Goal: Task Accomplishment & Management: Complete application form

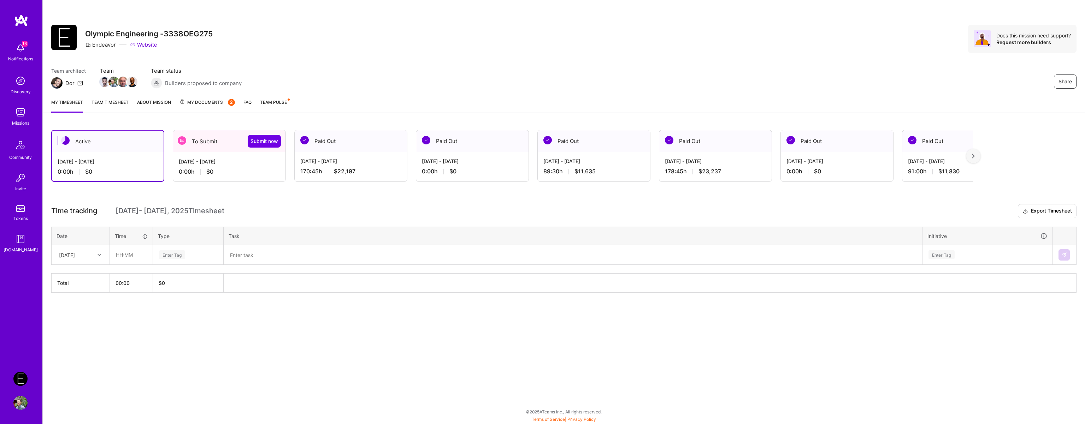
click at [208, 159] on div "[DATE] - [DATE]" at bounding box center [229, 161] width 101 height 7
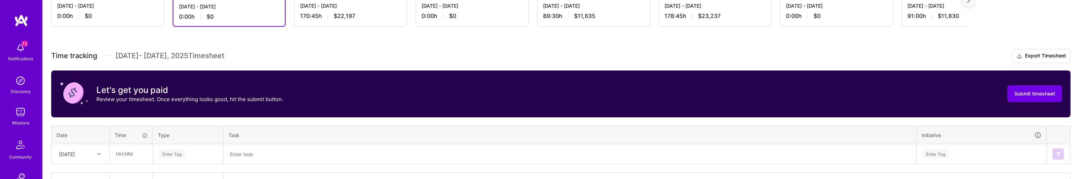
scroll to position [163, 0]
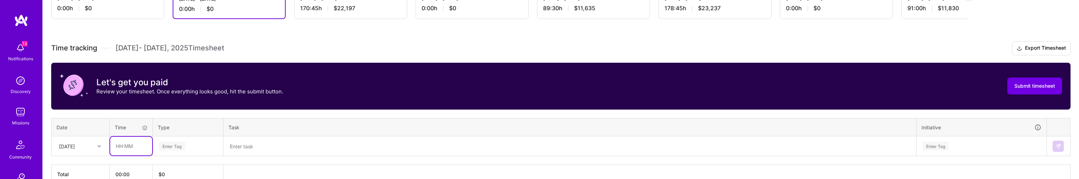
click at [126, 147] on input "text" at bounding box center [131, 146] width 42 height 19
type input "08:00"
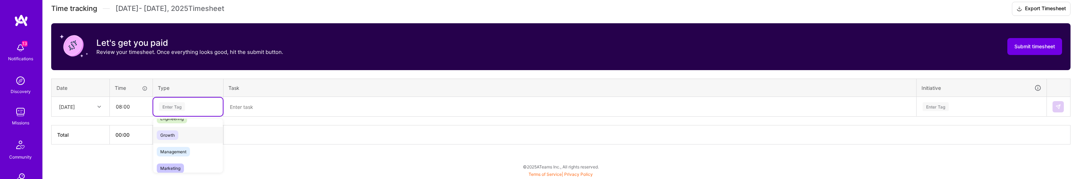
scroll to position [55, 0]
click at [201, 155] on div "Management" at bounding box center [188, 158] width 70 height 17
click at [265, 110] on textarea at bounding box center [570, 107] width 692 height 18
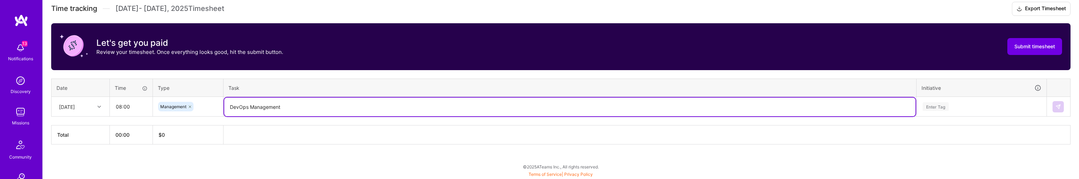
type textarea "DevOps Management"
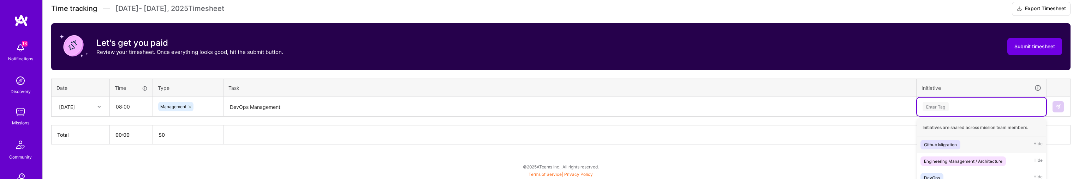
click at [967, 110] on div "option Github Migration focused, 1 of 5. 5 results available. Use Up and Down t…" at bounding box center [981, 107] width 129 height 18
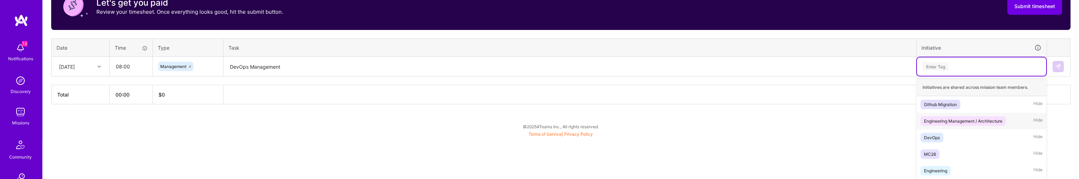
drag, startPoint x: 968, startPoint y: 119, endPoint x: 974, endPoint y: 120, distance: 5.3
click at [971, 119] on div "Engineering Management / Architecture" at bounding box center [963, 121] width 78 height 7
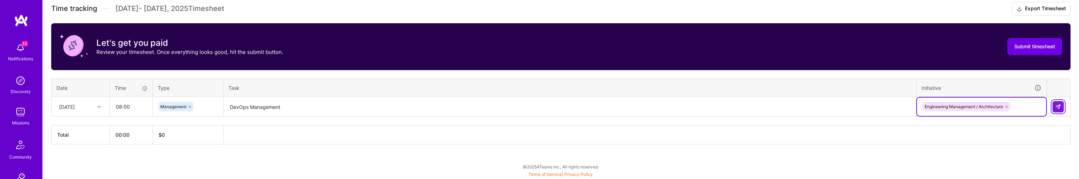
drag, startPoint x: 1061, startPoint y: 104, endPoint x: 1014, endPoint y: 120, distance: 49.6
click at [1060, 105] on img at bounding box center [1059, 107] width 6 height 6
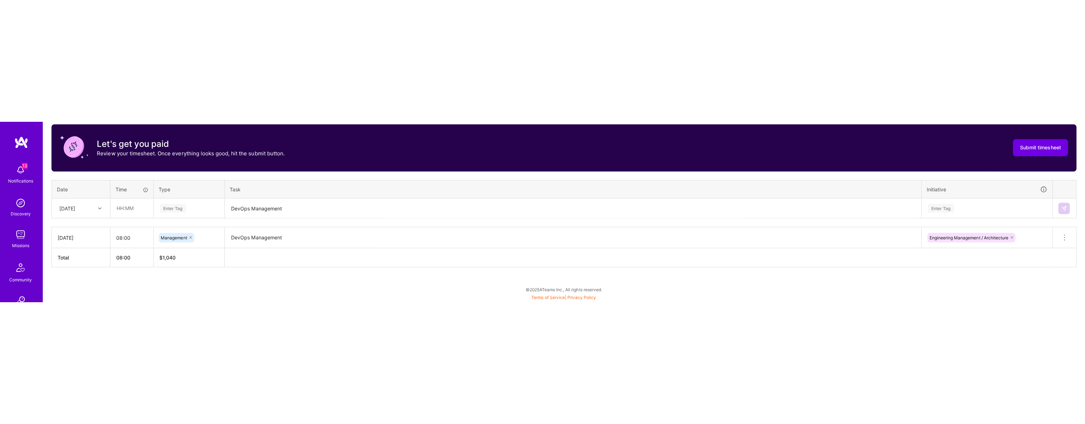
scroll to position [0, 0]
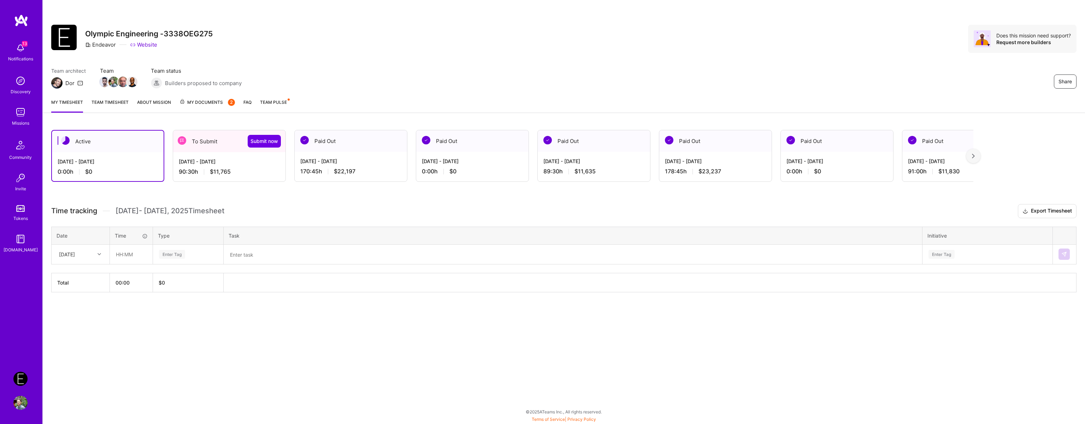
click at [206, 152] on div "To Submit Submit now" at bounding box center [229, 141] width 112 height 22
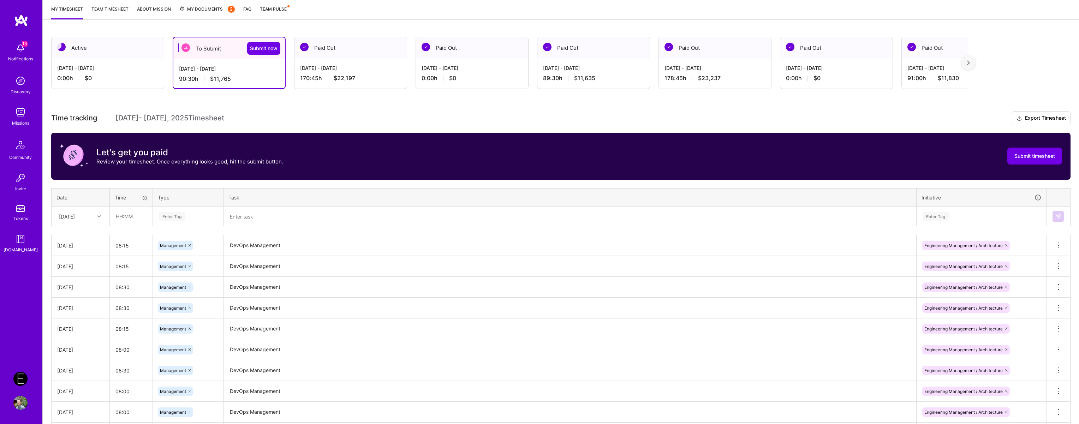
scroll to position [187, 0]
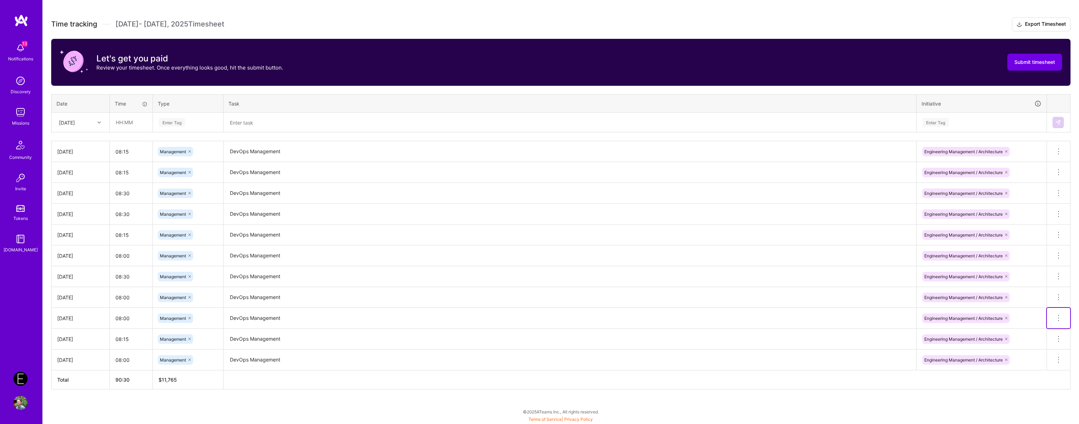
click at [1055, 312] on button at bounding box center [1058, 318] width 23 height 20
click at [1047, 327] on button "Delete row" at bounding box center [1041, 330] width 37 height 17
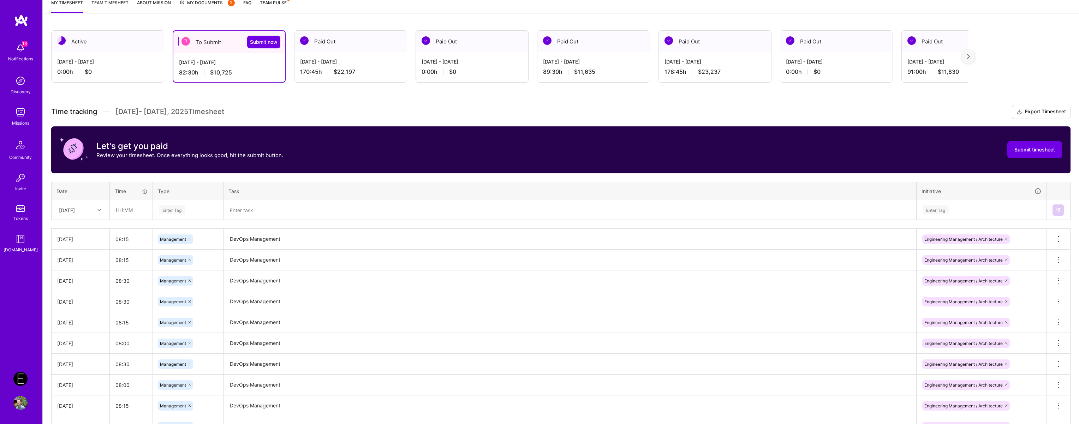
scroll to position [99, 0]
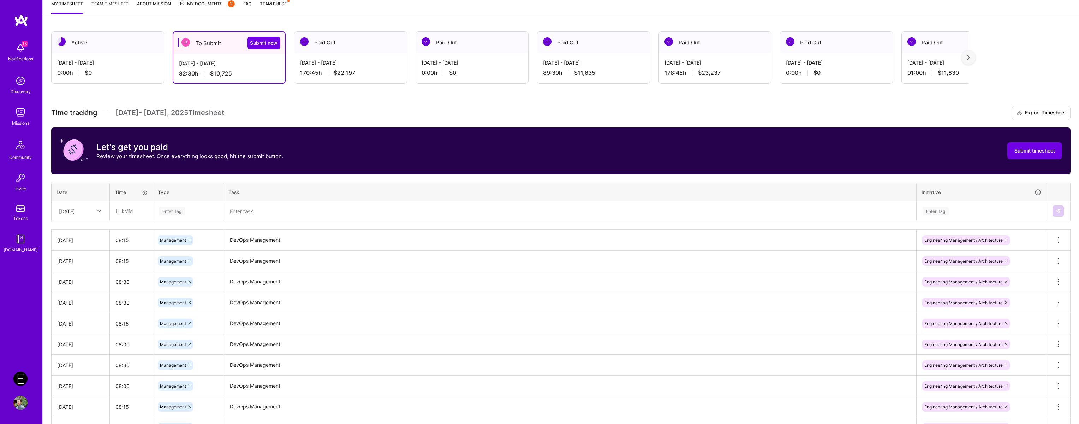
click at [75, 209] on div "Tue, Sep 16" at bounding box center [67, 210] width 16 height 7
click at [80, 247] on div "Thu, Sep 18" at bounding box center [80, 244] width 57 height 13
click at [144, 206] on input "text" at bounding box center [131, 211] width 42 height 19
type input "02:00"
click at [184, 322] on span "Management" at bounding box center [173, 318] width 33 height 10
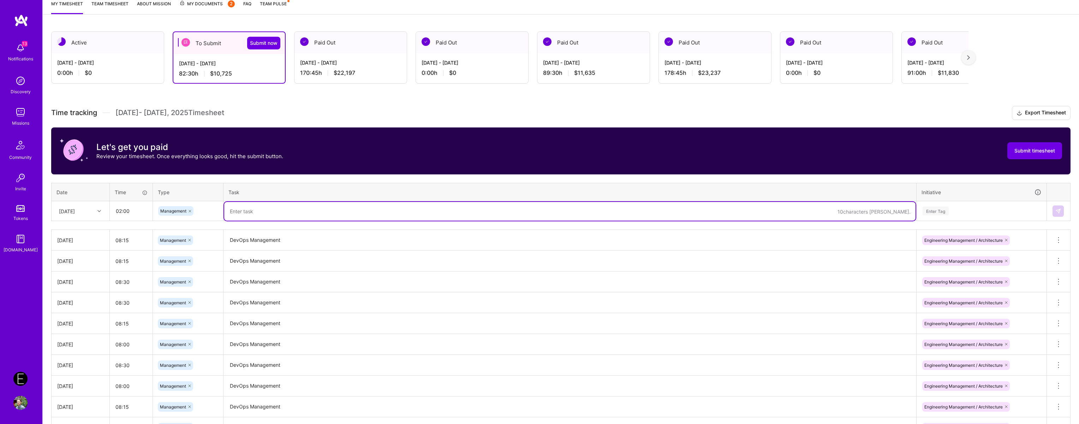
click at [277, 202] on textarea at bounding box center [570, 211] width 692 height 19
type textarea "DevOps Management"
click at [975, 210] on div "Enter Tag" at bounding box center [981, 211] width 119 height 9
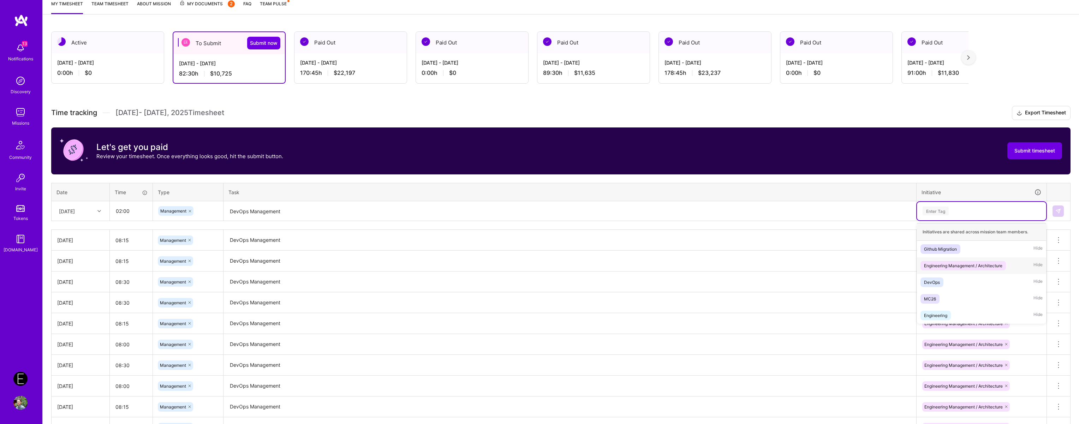
click at [973, 262] on div "Engineering Management / Architecture" at bounding box center [963, 265] width 78 height 7
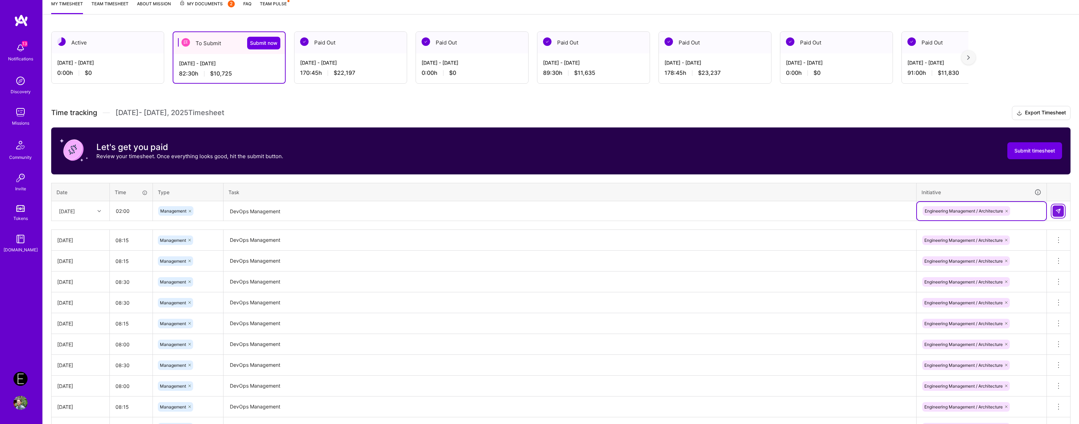
drag, startPoint x: 1060, startPoint y: 209, endPoint x: 1029, endPoint y: 217, distance: 32.0
click at [1061, 209] on img at bounding box center [1059, 211] width 6 height 6
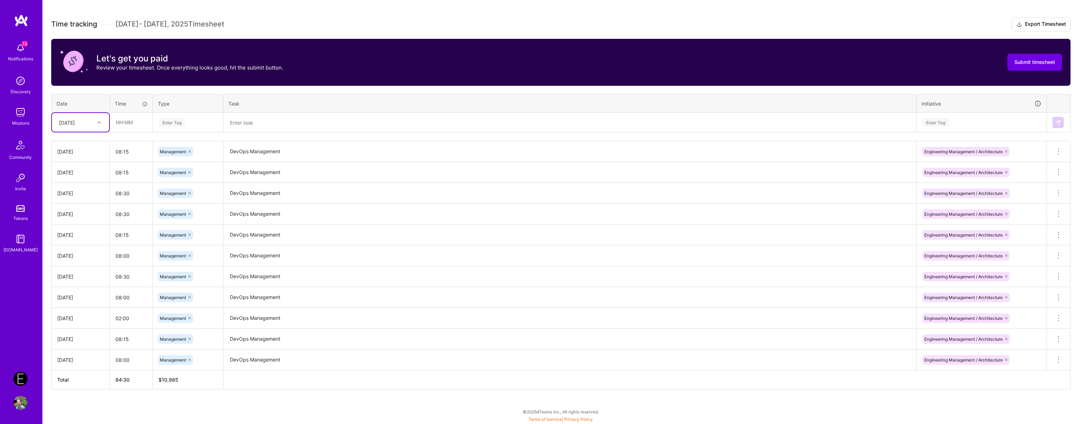
scroll to position [0, 0]
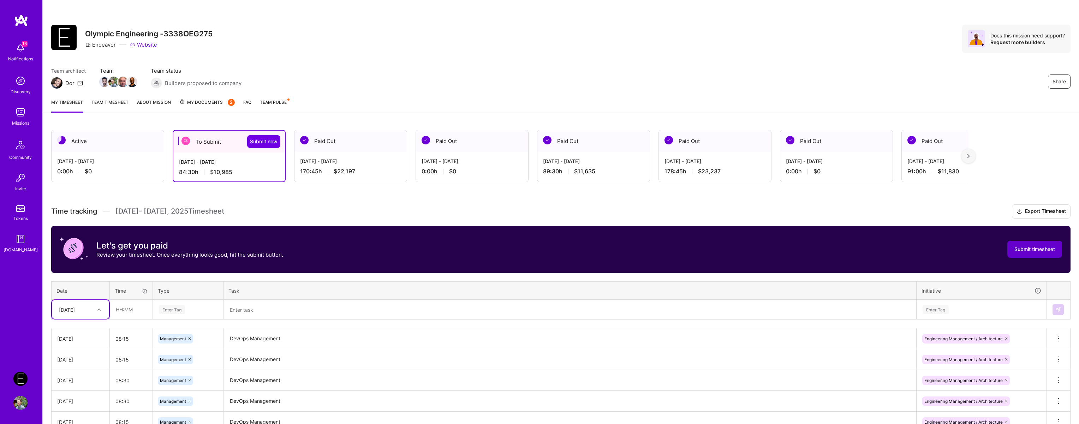
click at [1021, 252] on span "Submit timesheet" at bounding box center [1035, 249] width 41 height 7
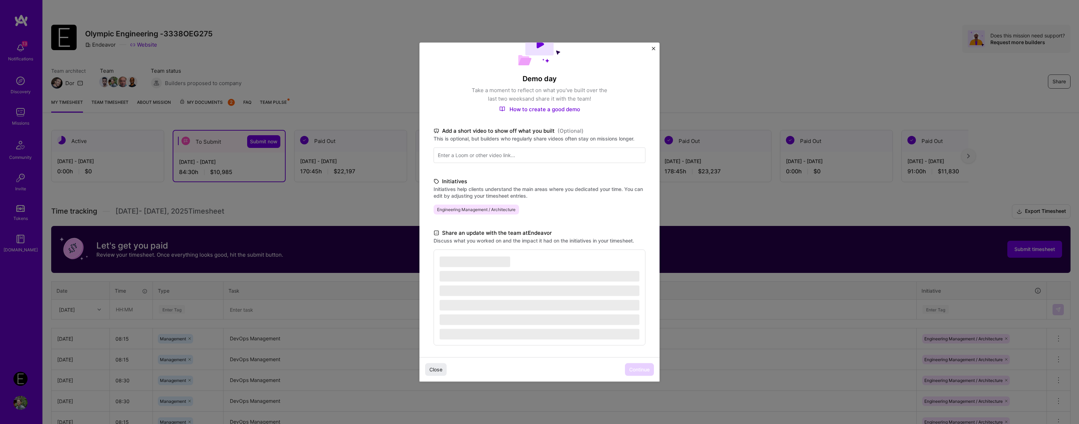
scroll to position [36, 0]
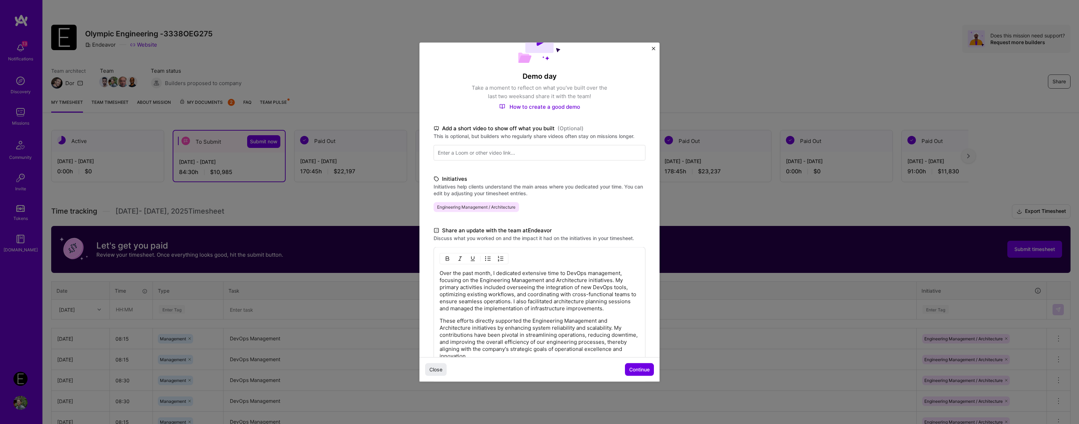
click at [553, 294] on p "Over the past month, I dedicated extensive time to DevOps management, focusing …" at bounding box center [540, 290] width 200 height 42
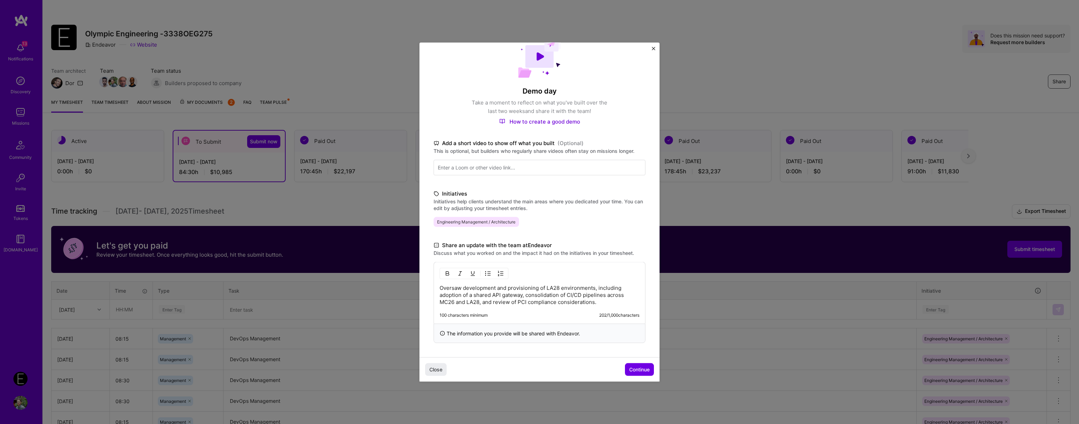
click at [570, 358] on div "Close Continue" at bounding box center [540, 369] width 240 height 24
click at [644, 374] on button "Continue" at bounding box center [639, 369] width 29 height 13
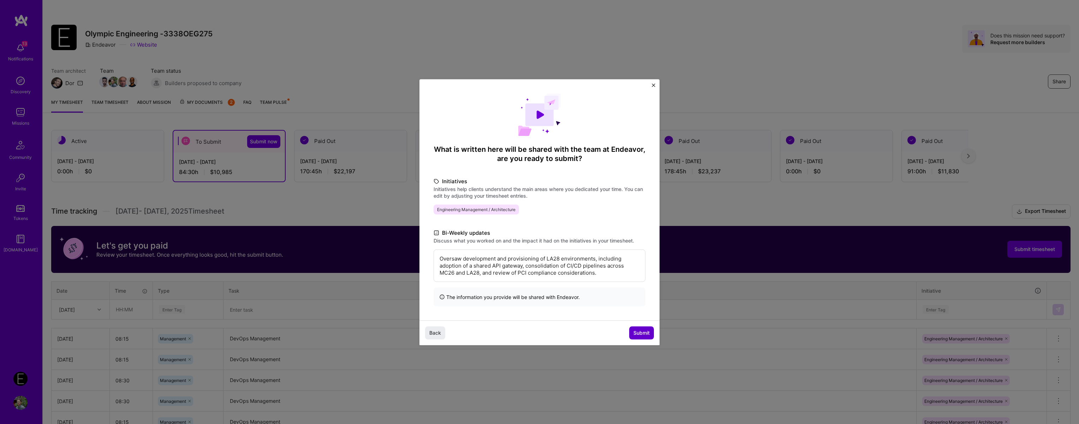
click at [645, 338] on button "Submit" at bounding box center [641, 333] width 25 height 13
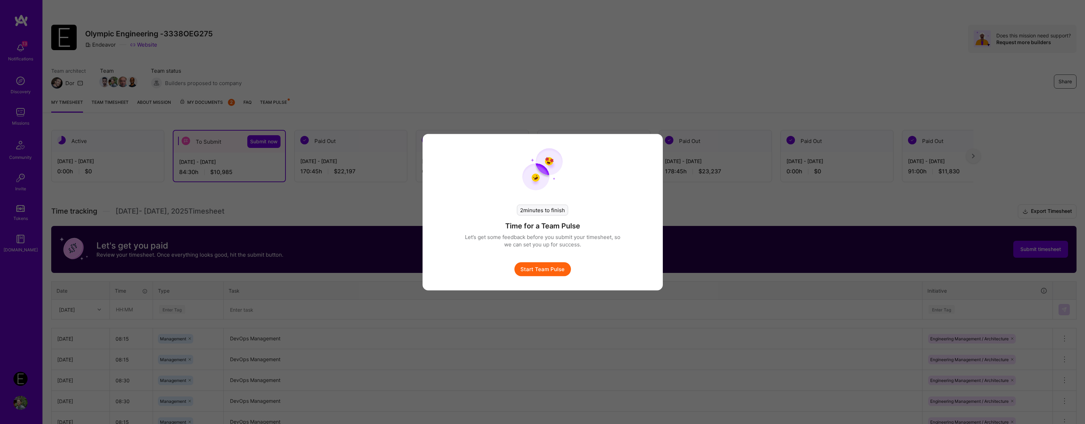
click at [532, 265] on button "Start Team Pulse" at bounding box center [542, 269] width 57 height 14
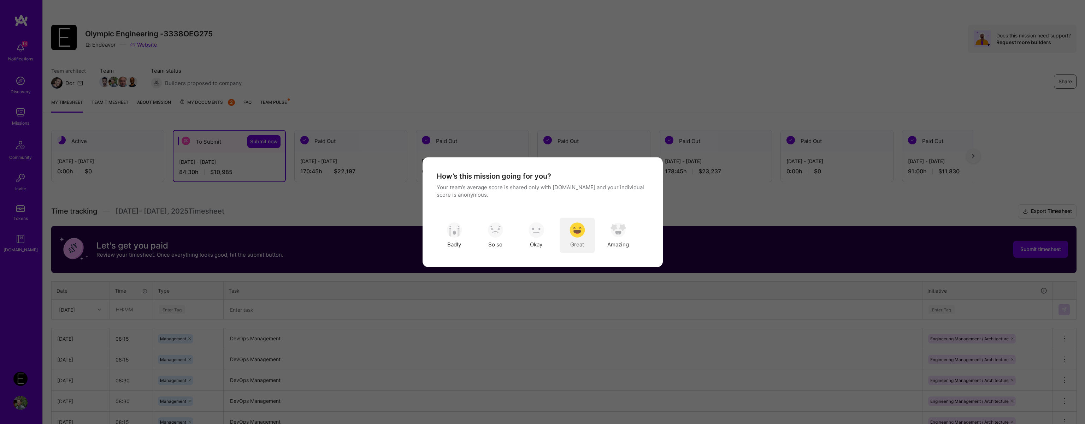
click at [575, 227] on img "modal" at bounding box center [577, 231] width 16 height 16
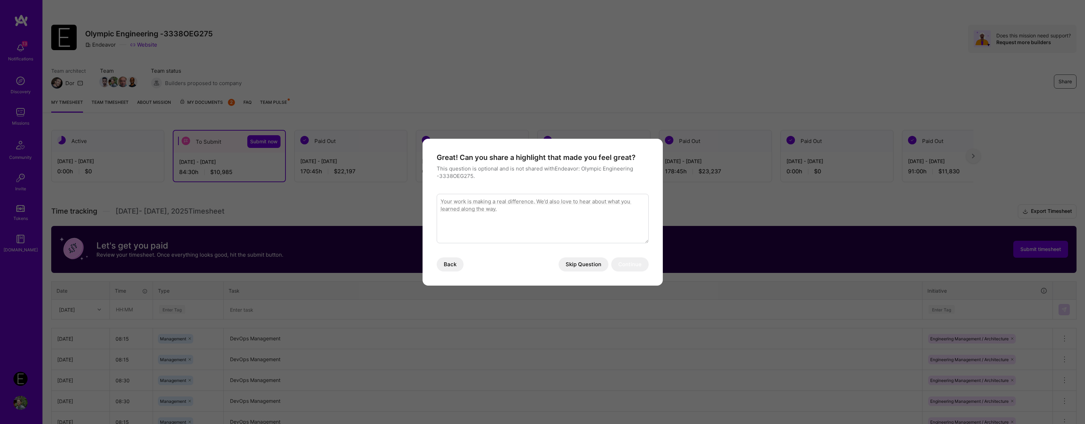
click at [581, 269] on button "Skip Question" at bounding box center [583, 264] width 50 height 14
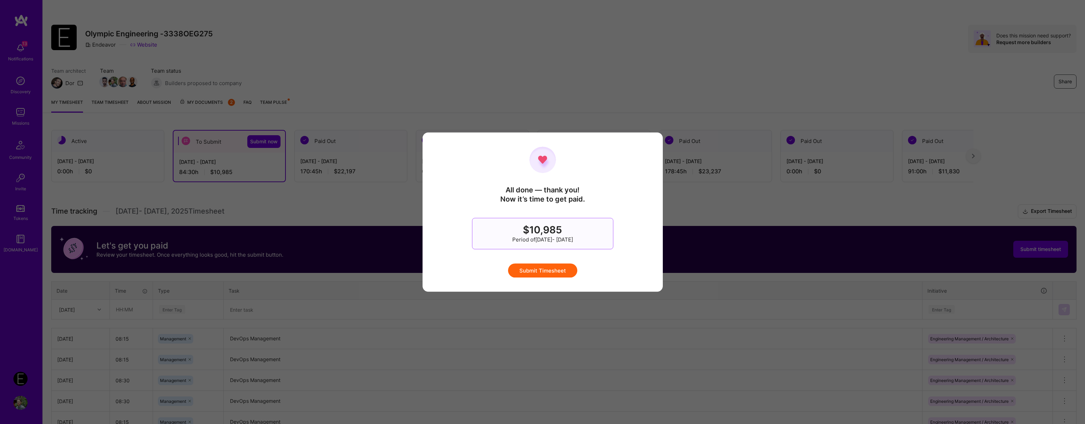
click at [538, 272] on button "Submit Timesheet" at bounding box center [542, 270] width 69 height 14
